Goal: Task Accomplishment & Management: Use online tool/utility

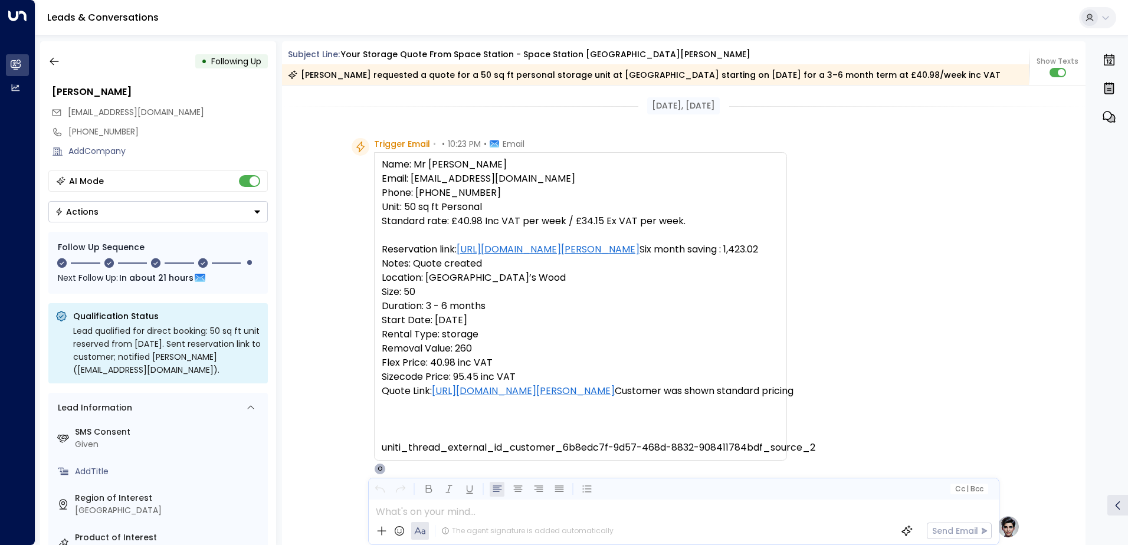
scroll to position [794, 0]
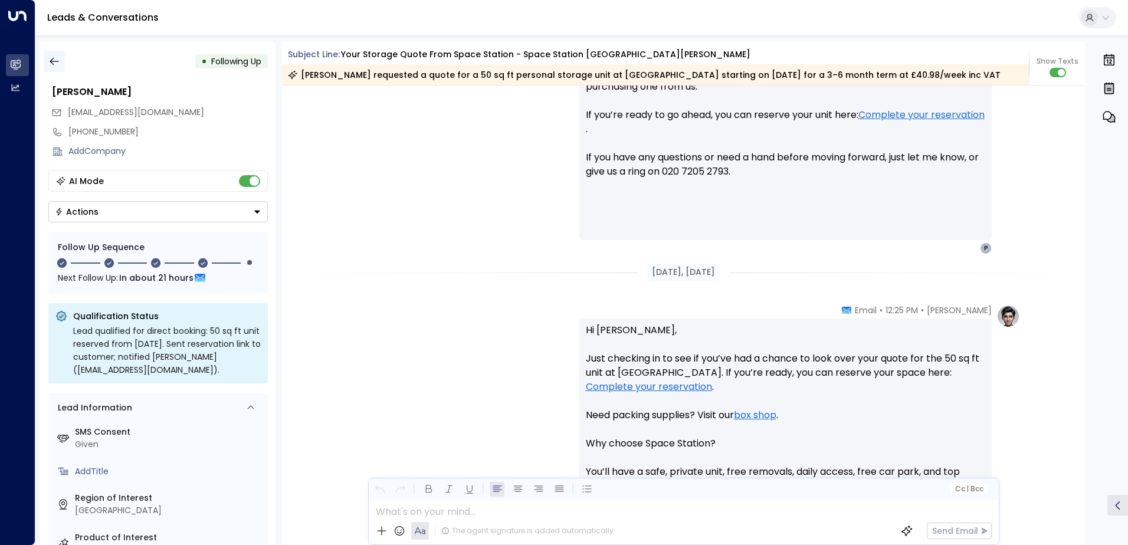
click at [51, 63] on icon "button" at bounding box center [54, 62] width 9 height 8
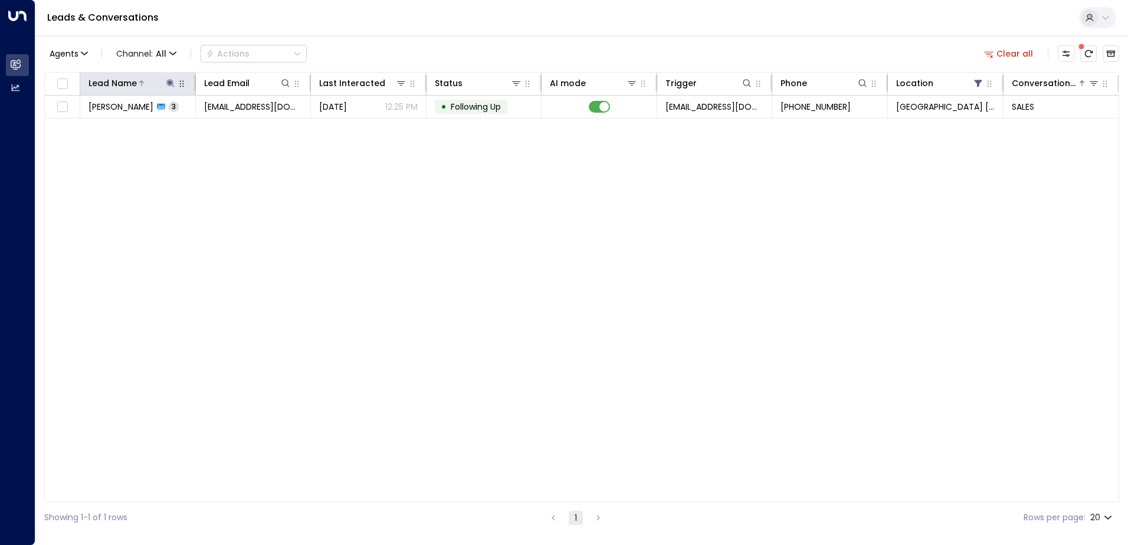
click at [168, 80] on icon at bounding box center [170, 82] width 9 height 9
click at [246, 122] on icon "button" at bounding box center [244, 126] width 9 height 9
click at [176, 125] on input "text" at bounding box center [170, 126] width 163 height 22
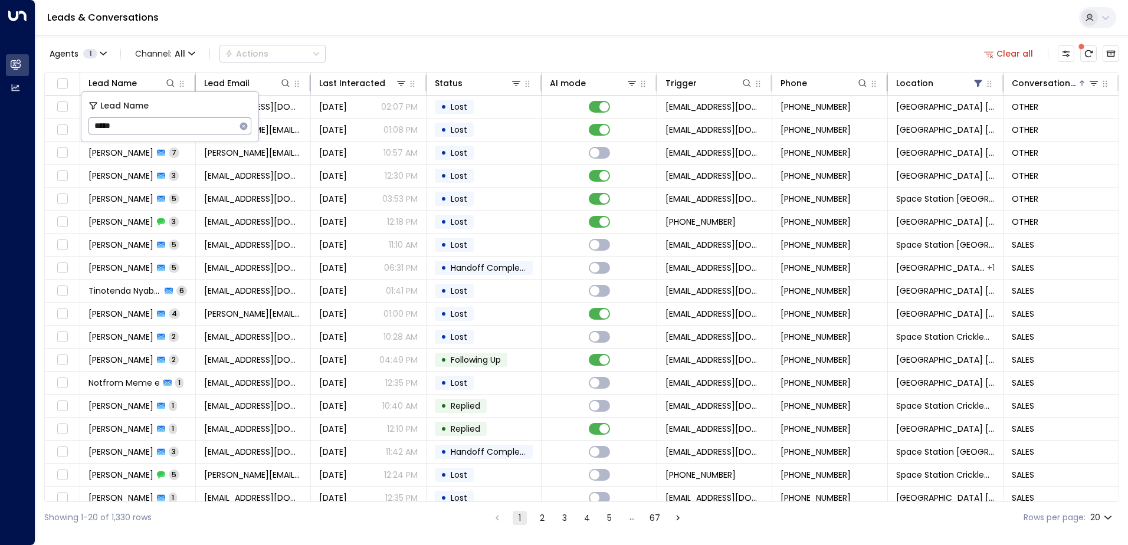
type input "******"
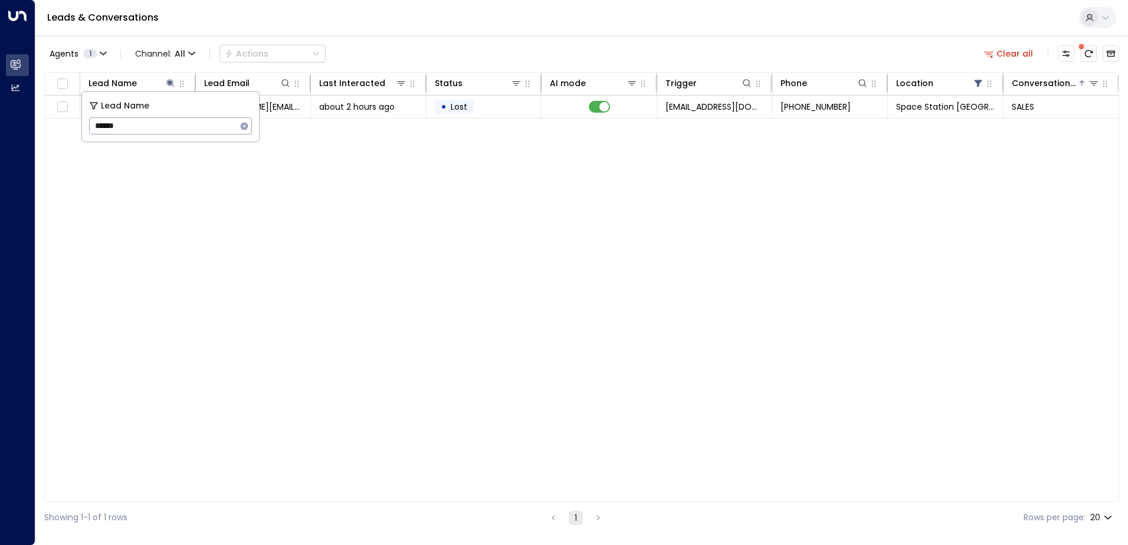
click at [467, 26] on div "Leads & Conversations" at bounding box center [581, 18] width 1093 height 36
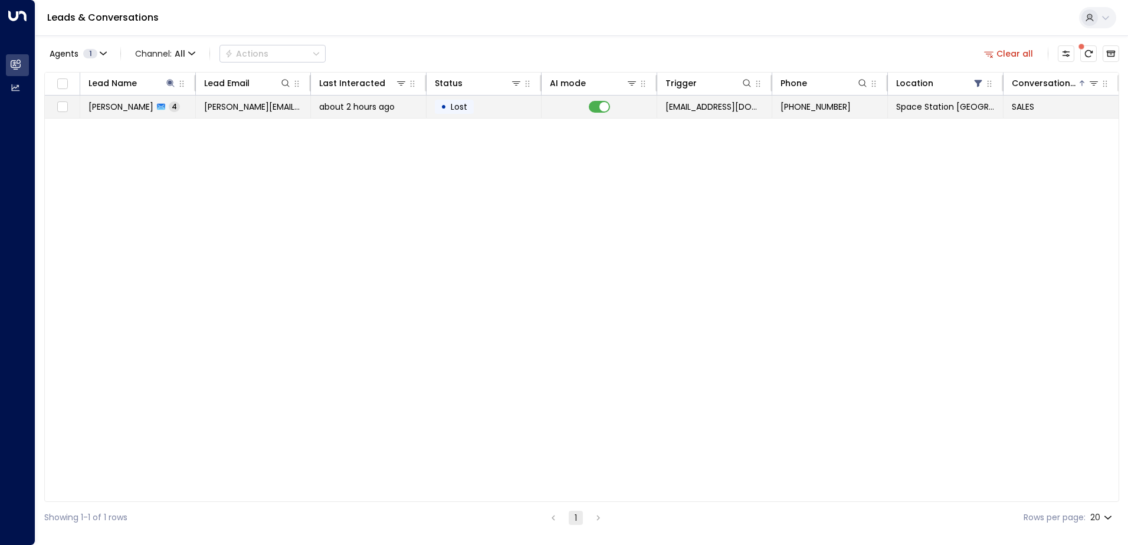
click at [234, 109] on span "[PERSON_NAME][EMAIL_ADDRESS][PERSON_NAME][DOMAIN_NAME]" at bounding box center [253, 107] width 99 height 12
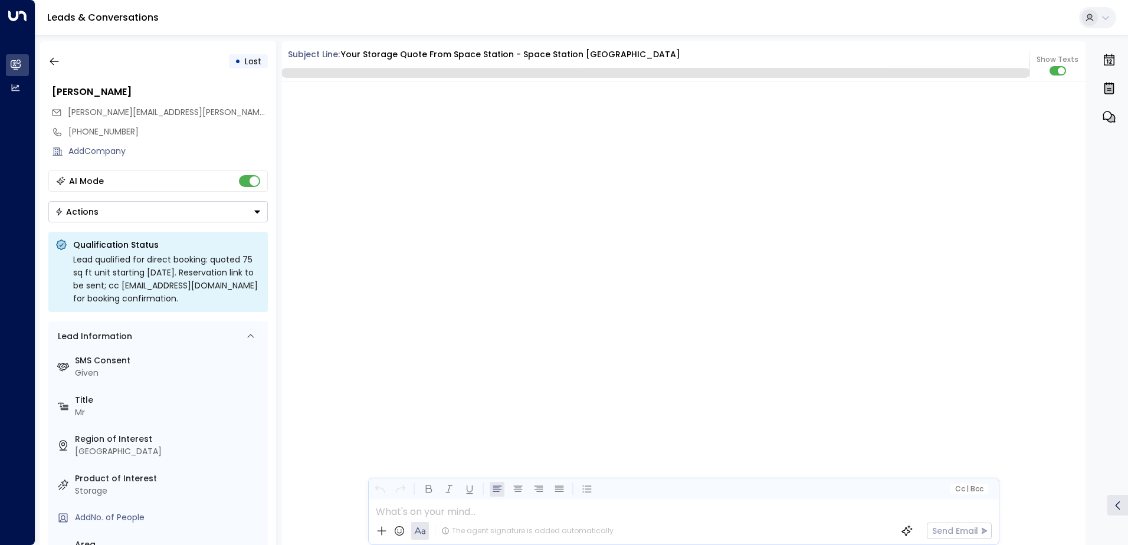
scroll to position [2369, 0]
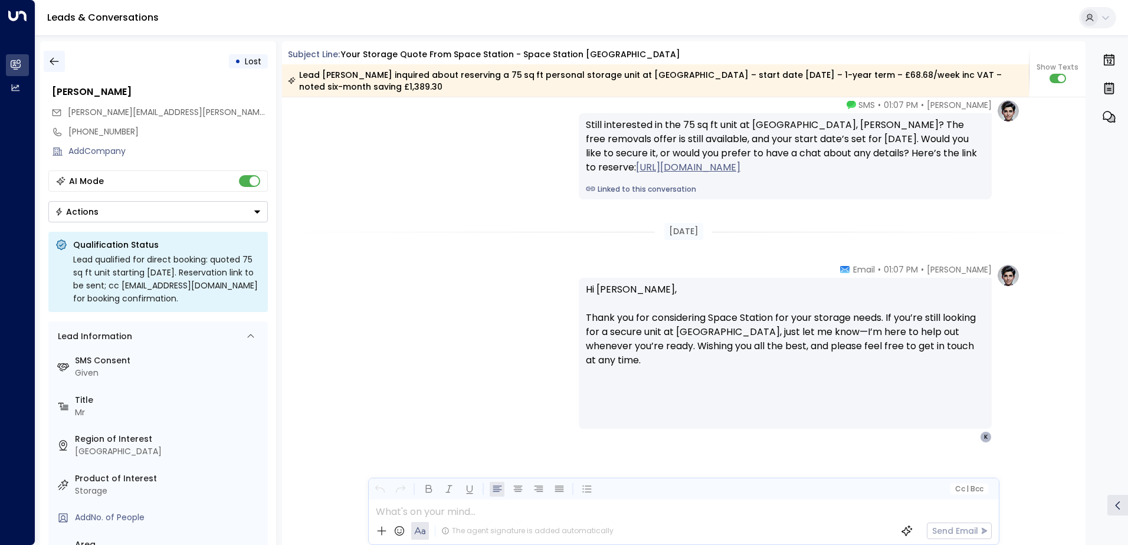
click at [51, 60] on icon "button" at bounding box center [54, 62] width 9 height 8
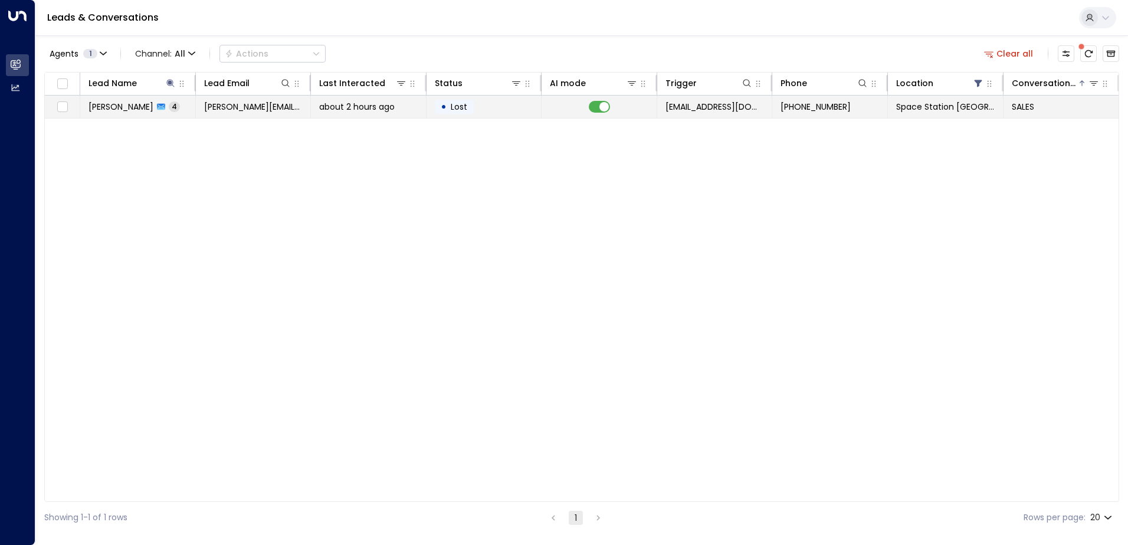
click at [405, 103] on div "about 2 hours ago" at bounding box center [368, 107] width 99 height 12
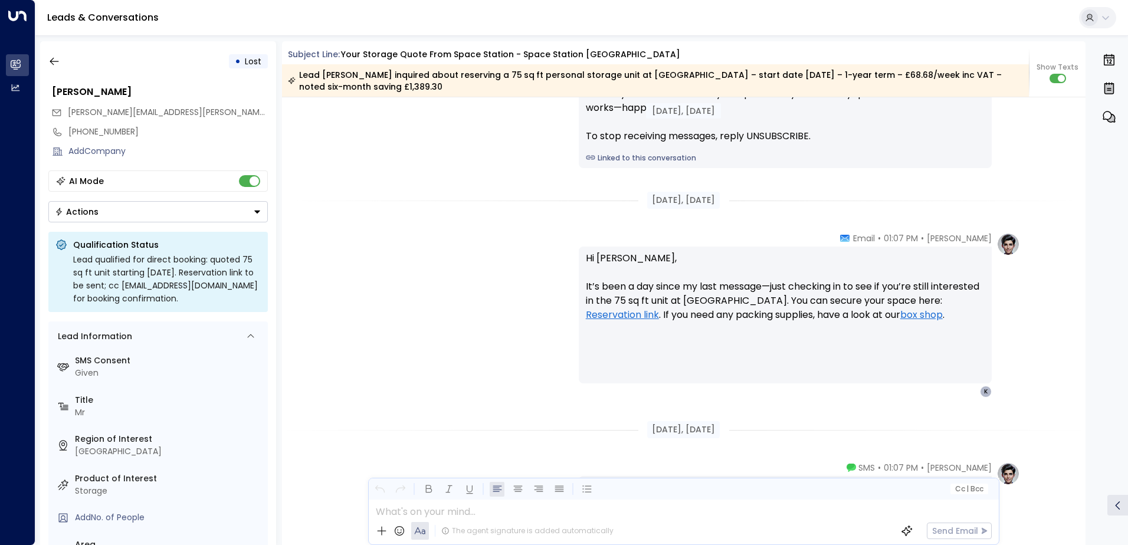
scroll to position [1736, 0]
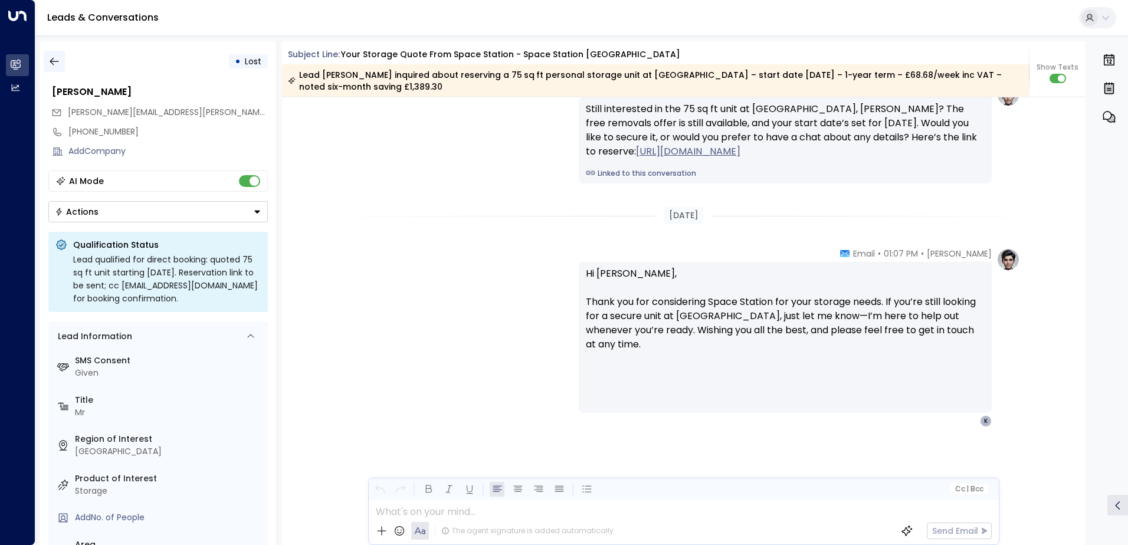
click at [50, 65] on icon "button" at bounding box center [54, 61] width 12 height 12
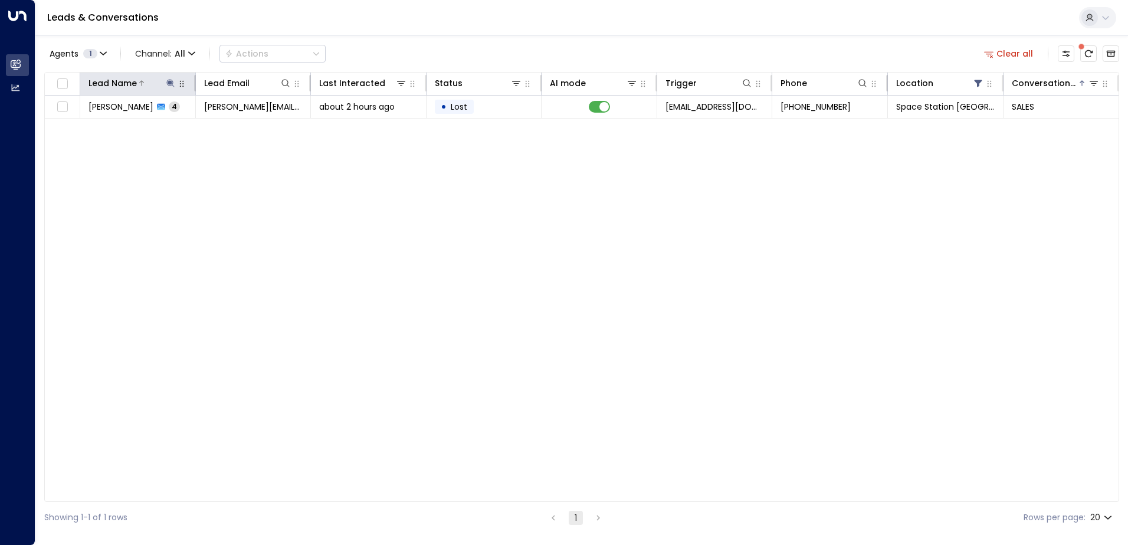
click at [168, 77] on button at bounding box center [171, 83] width 12 height 12
click at [245, 128] on icon "button" at bounding box center [245, 126] width 8 height 8
click at [201, 129] on input "text" at bounding box center [170, 126] width 163 height 22
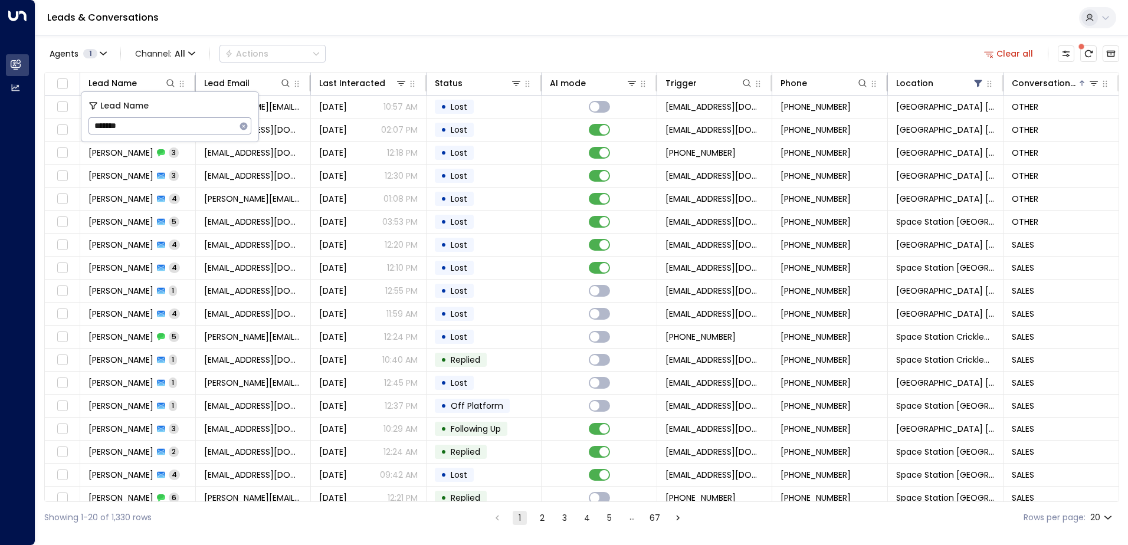
type input "*******"
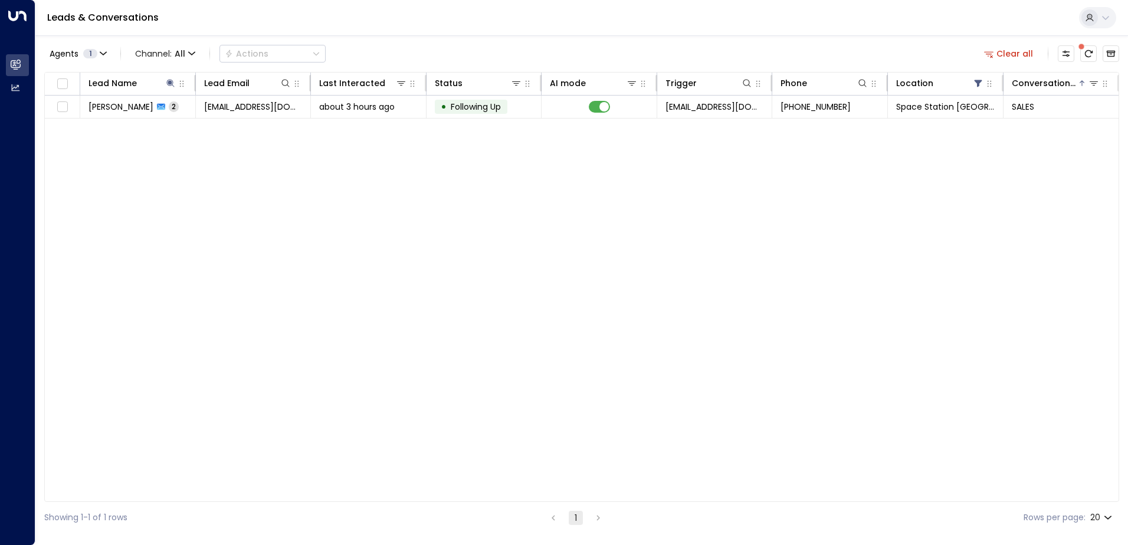
click at [438, 50] on div "Agents 1 Channel: All Actions Clear all" at bounding box center [581, 53] width 1075 height 25
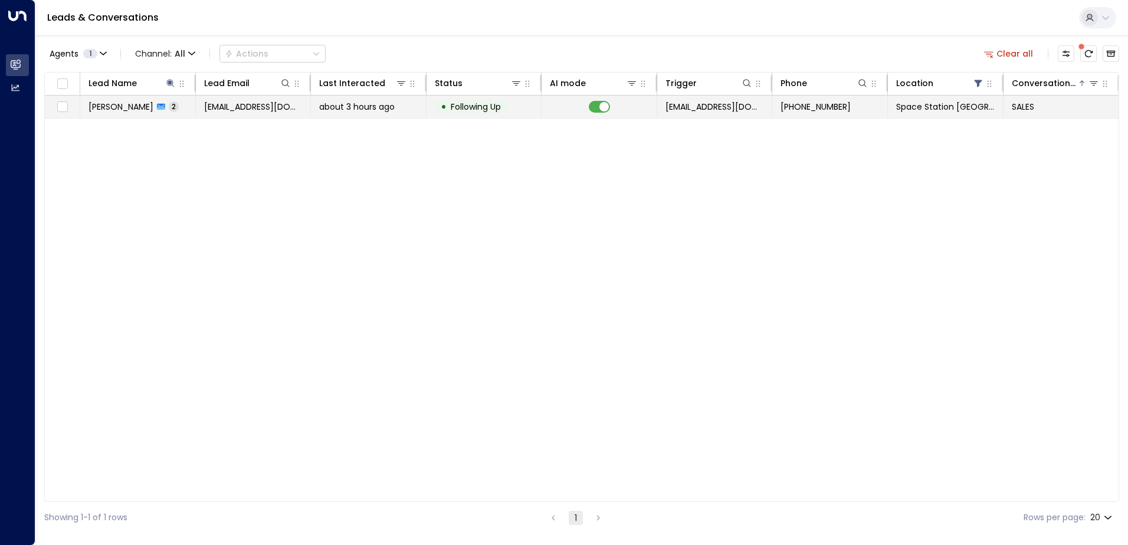
click at [338, 112] on span "about 3 hours ago" at bounding box center [357, 107] width 76 height 12
